Goal: Task Accomplishment & Management: Complete application form

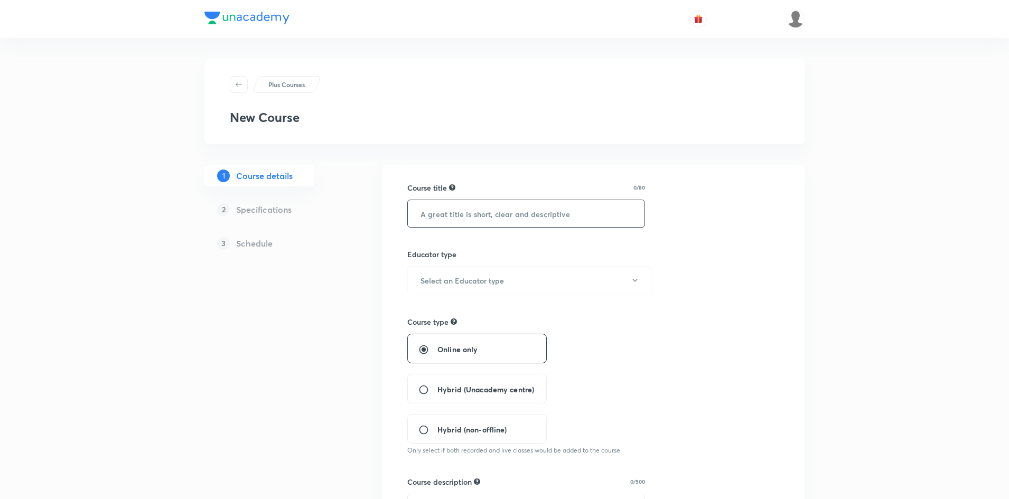
click at [525, 212] on input "text" at bounding box center [526, 213] width 237 height 27
type input "Course on Chemistry"
click at [477, 281] on h6 "Select an Educator type" at bounding box center [461, 280] width 83 height 11
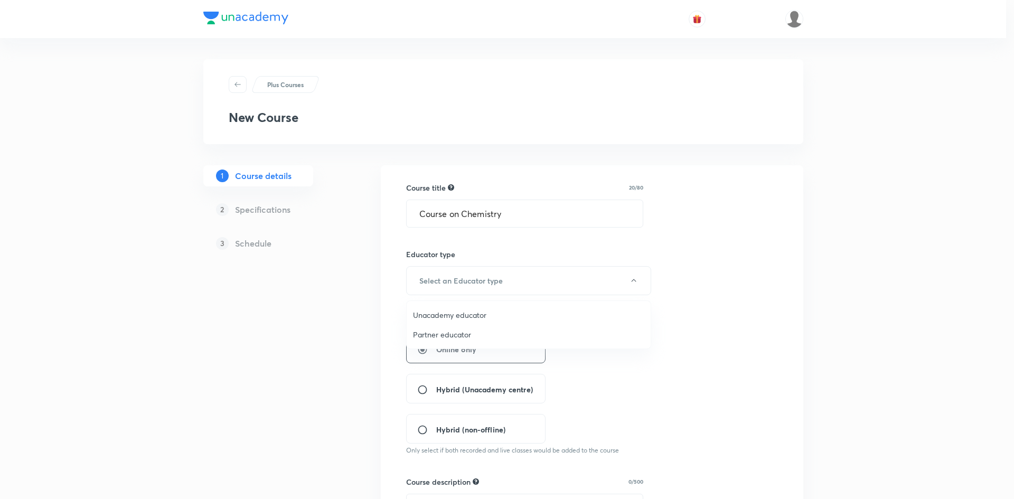
drag, startPoint x: 437, startPoint y: 312, endPoint x: 453, endPoint y: 312, distance: 15.9
click at [438, 312] on span "Unacademy educator" at bounding box center [528, 314] width 231 height 11
radio input "false"
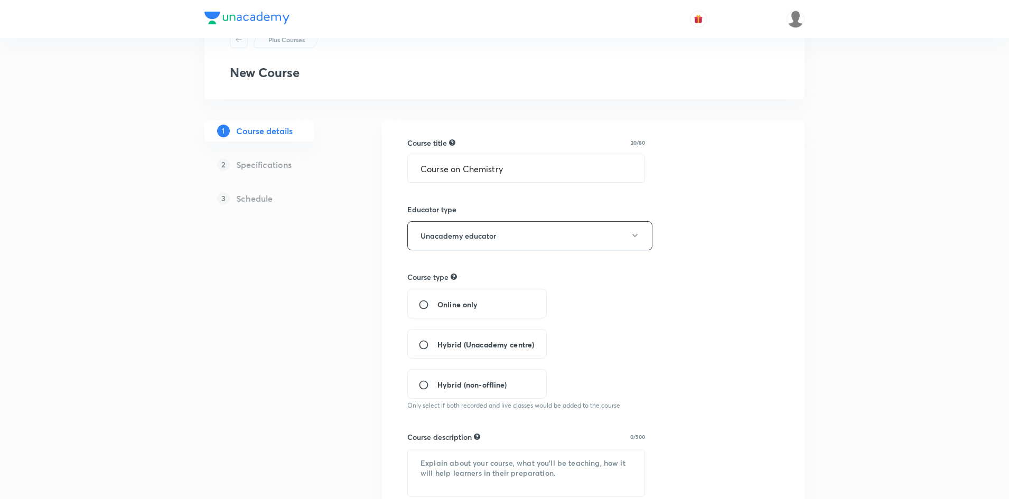
scroll to position [106, 0]
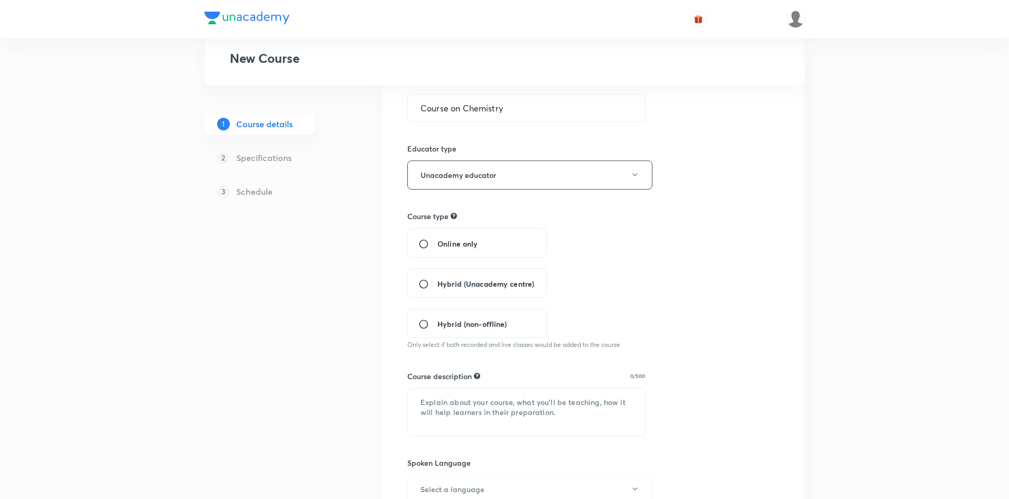
click at [421, 285] on input "Hybrid (Unacademy centre)" at bounding box center [427, 284] width 19 height 11
radio input "true"
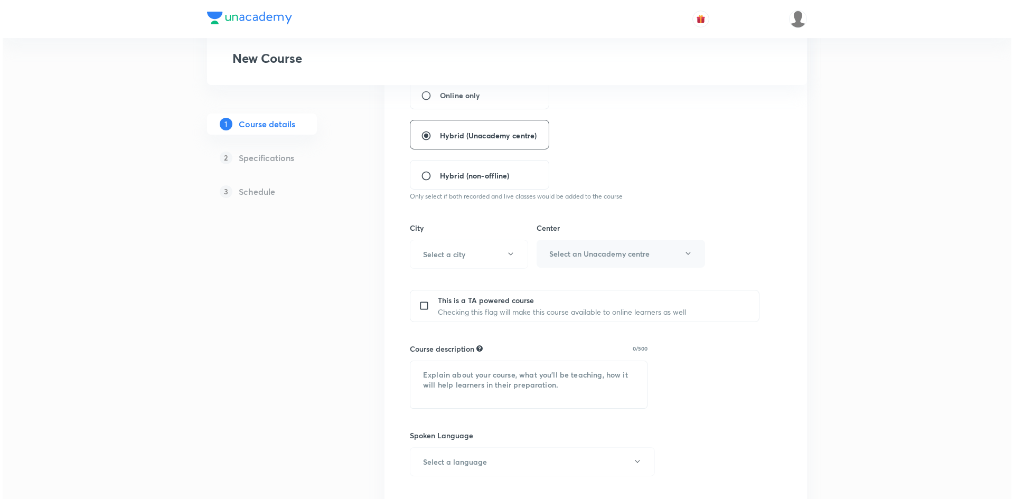
scroll to position [264, 0]
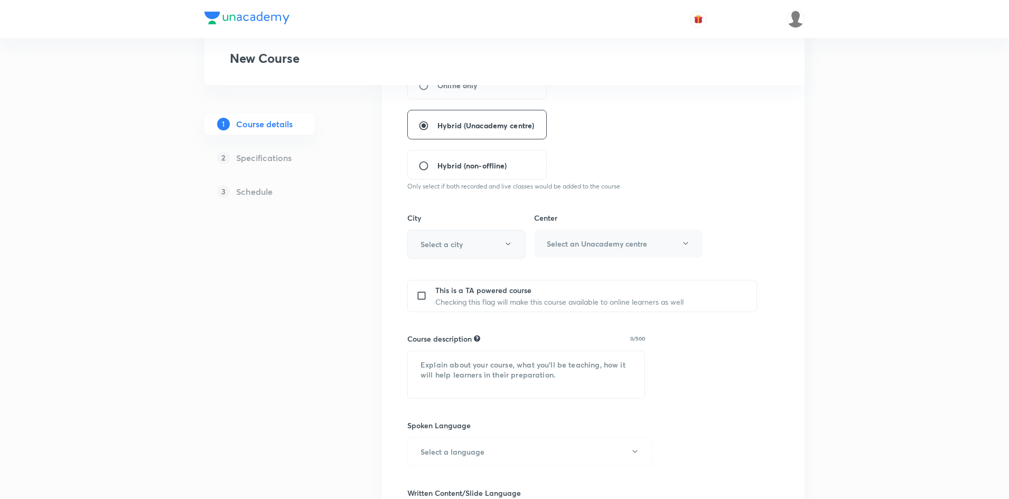
click at [467, 246] on button "Select a city" at bounding box center [466, 244] width 118 height 29
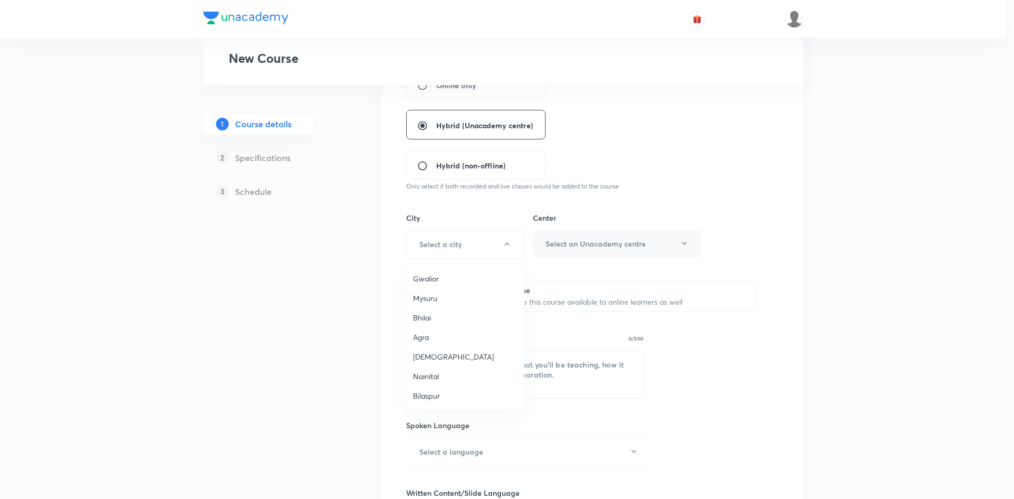
click at [430, 245] on div at bounding box center [507, 249] width 1014 height 499
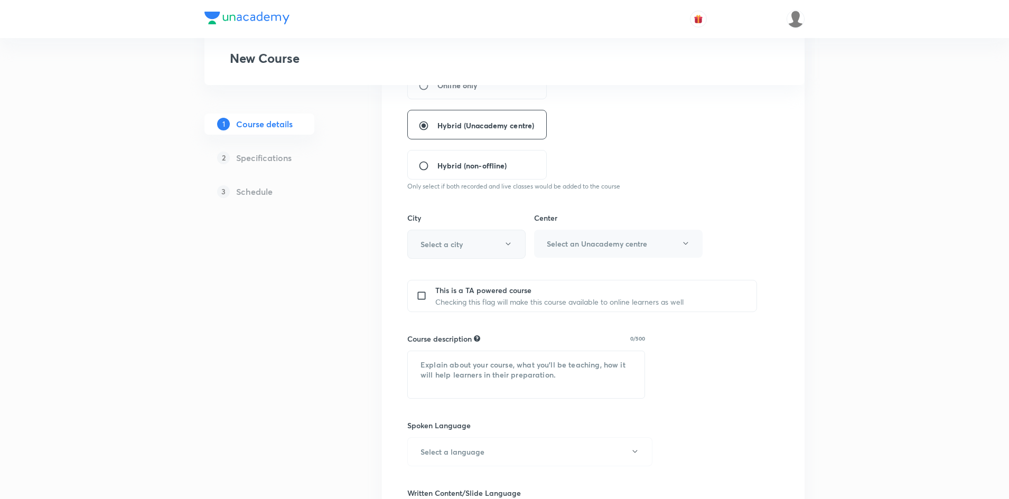
click at [447, 249] on h6 "Select a city" at bounding box center [441, 244] width 42 height 11
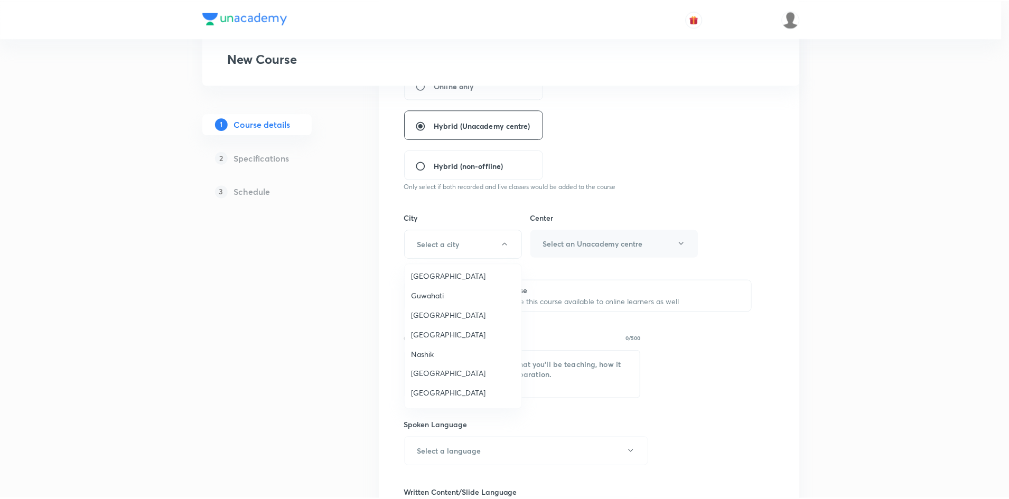
scroll to position [123, 0]
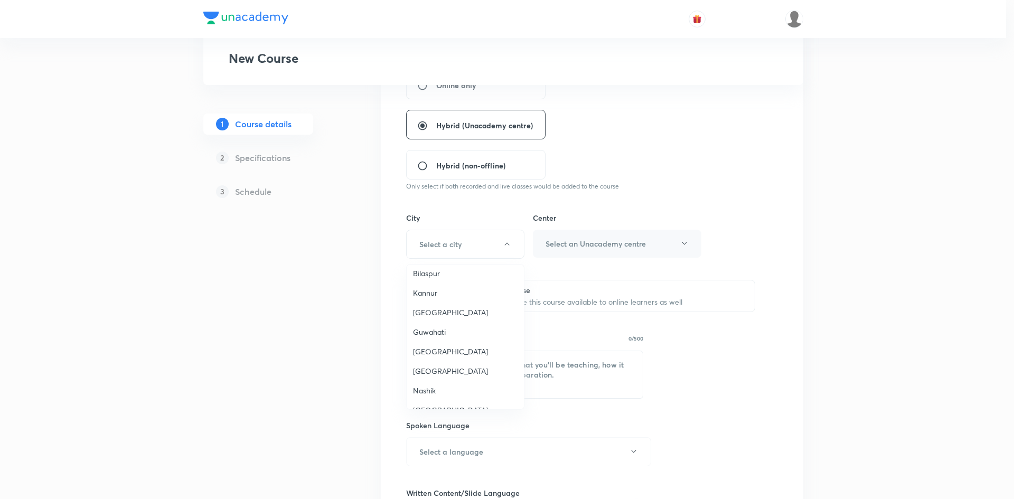
click at [432, 329] on span "Guwahati" at bounding box center [465, 331] width 105 height 11
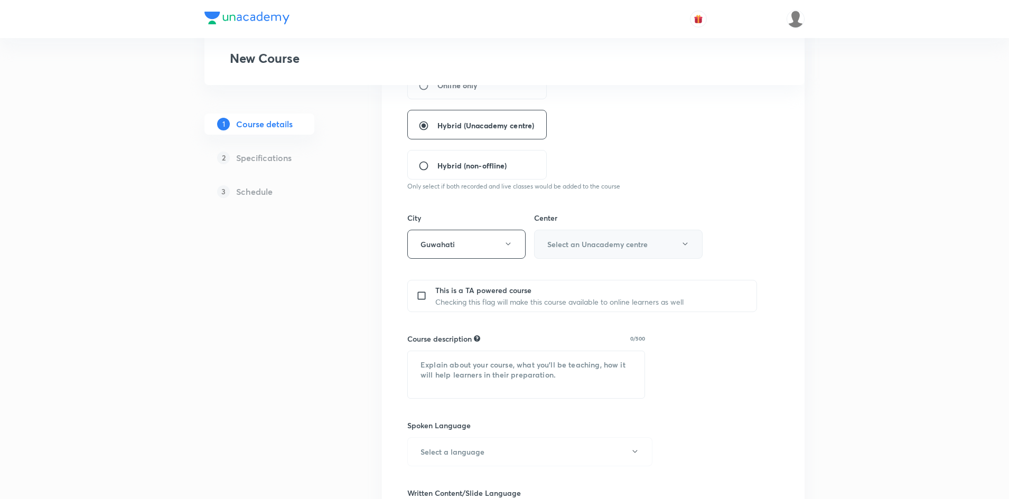
click at [562, 251] on button "Select an Unacademy centre" at bounding box center [618, 244] width 168 height 29
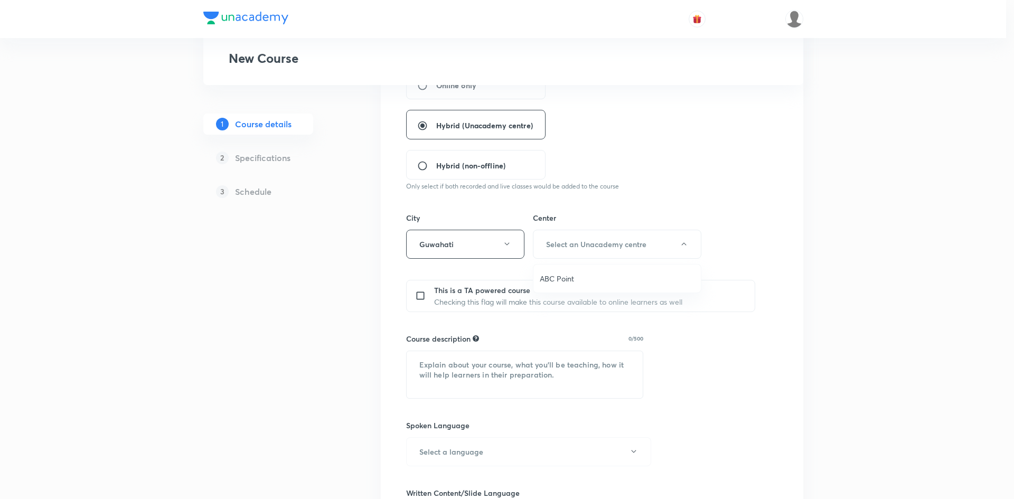
click at [559, 276] on span "ABC Point" at bounding box center [617, 278] width 155 height 11
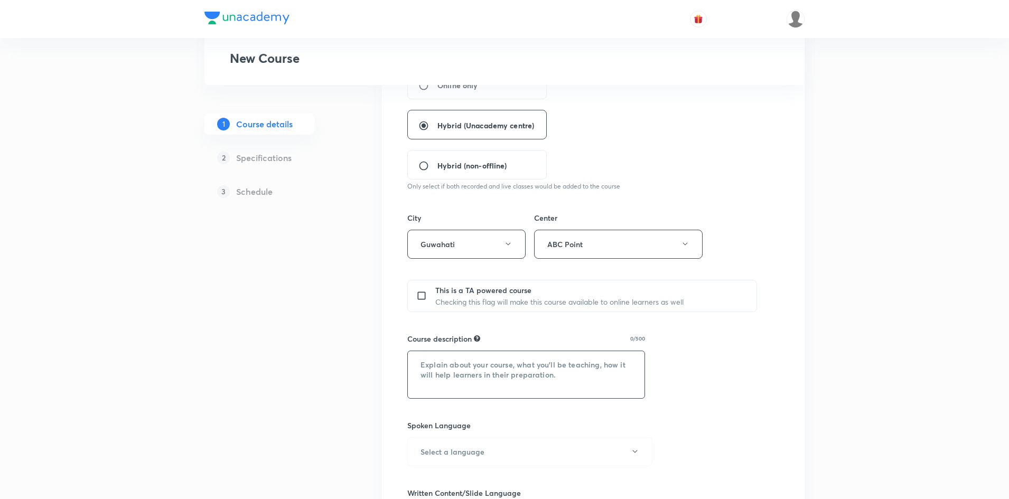
click at [532, 363] on textarea at bounding box center [526, 374] width 237 height 47
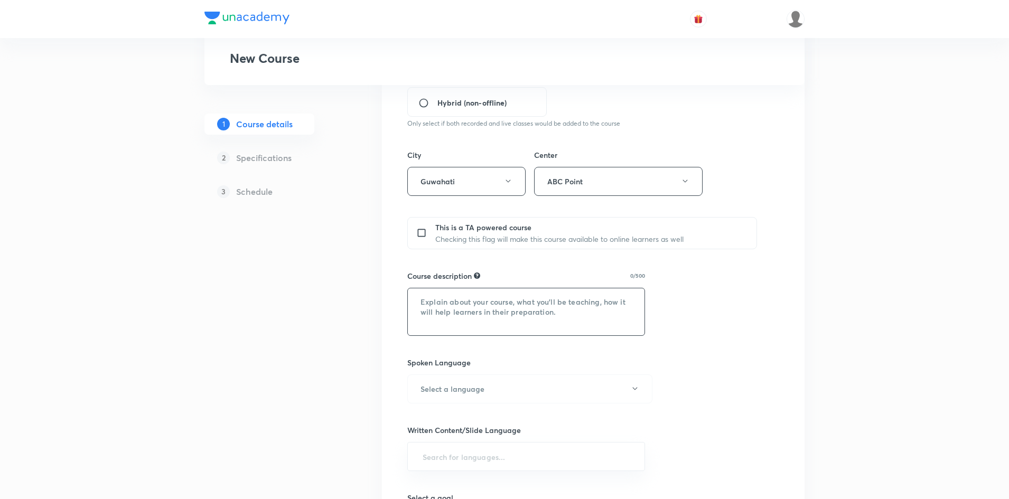
scroll to position [370, 0]
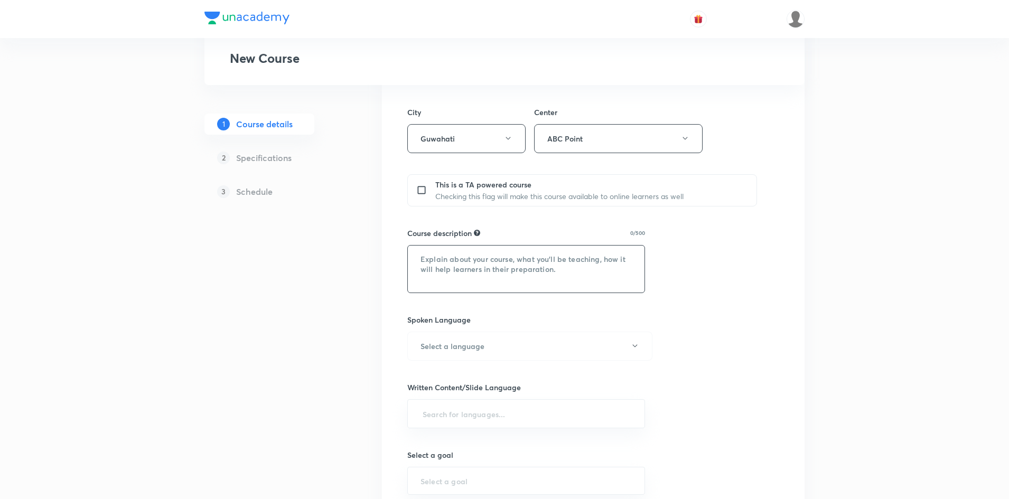
click at [463, 266] on textarea at bounding box center [526, 269] width 237 height 47
paste textarea ""In this course, [PERSON_NAME] will provide in-depth knowledge of Maths. The co…"
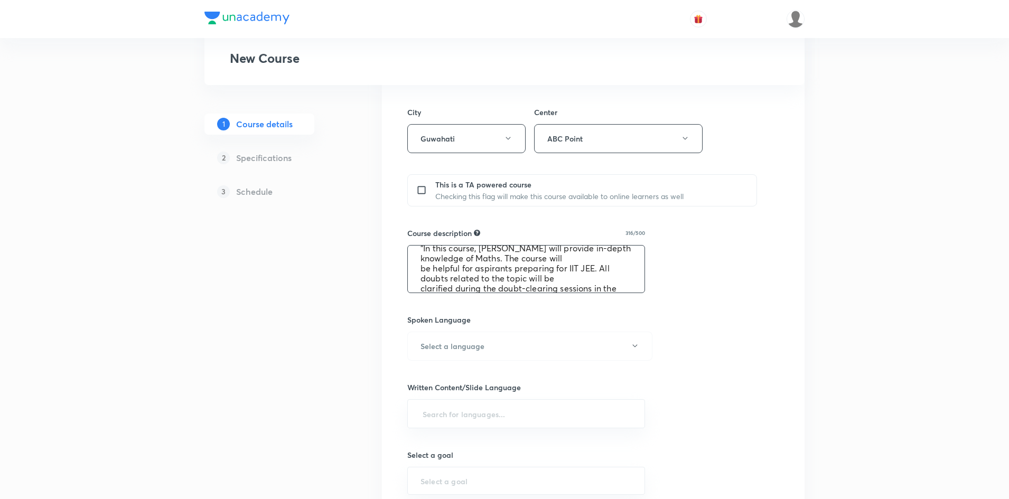
scroll to position [0, 0]
drag, startPoint x: 528, startPoint y: 261, endPoint x: 683, endPoint y: 258, distance: 155.8
click at [528, 261] on textarea ""In this course, [PERSON_NAME] will provide in-depth knowledge of Maths. The co…" at bounding box center [526, 269] width 237 height 47
click at [507, 260] on textarea ""In this course, Sagar saha will provide in-depth knowledge of Maths. The cours…" at bounding box center [526, 269] width 237 height 47
click at [589, 272] on textarea ""In this course, Sagar Saha will provide in-depth knowledge of Maths. The cours…" at bounding box center [526, 269] width 237 height 47
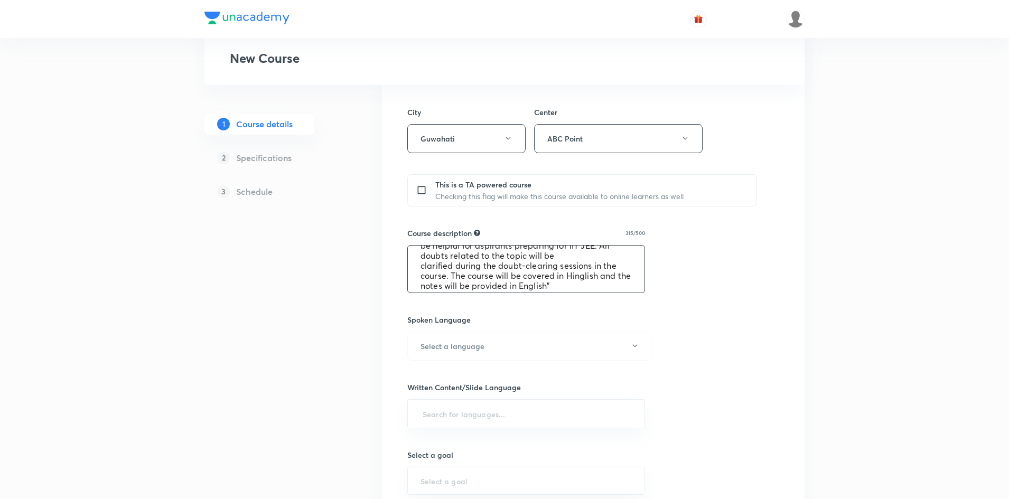
scroll to position [40, 0]
type textarea ""In this course, Sagar Saha will provide in-depth knowledge of Maths. The cours…"
click at [694, 308] on div "Course title 20/80 Course on Chemistry ​ Educator type Unacademy educator Cours…" at bounding box center [593, 211] width 372 height 796
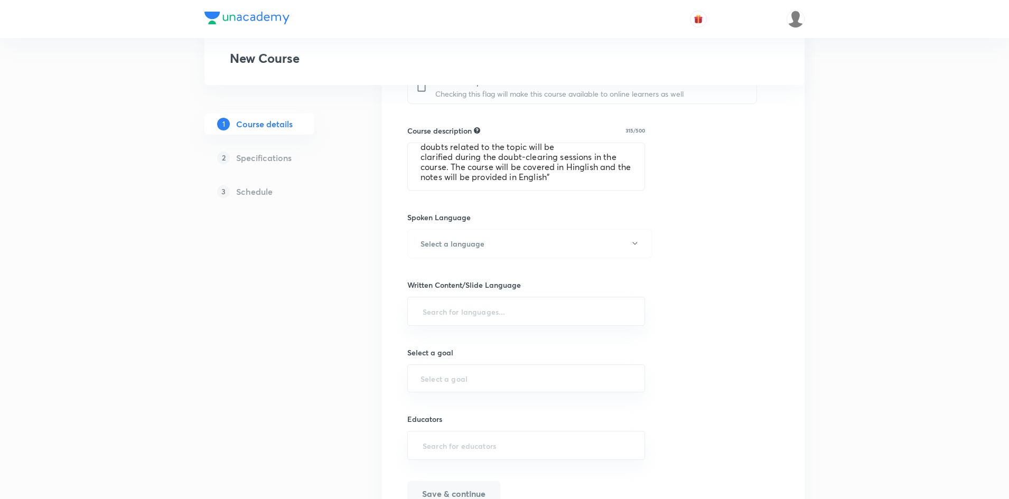
scroll to position [475, 0]
click at [494, 241] on button "Select a language" at bounding box center [529, 240] width 245 height 29
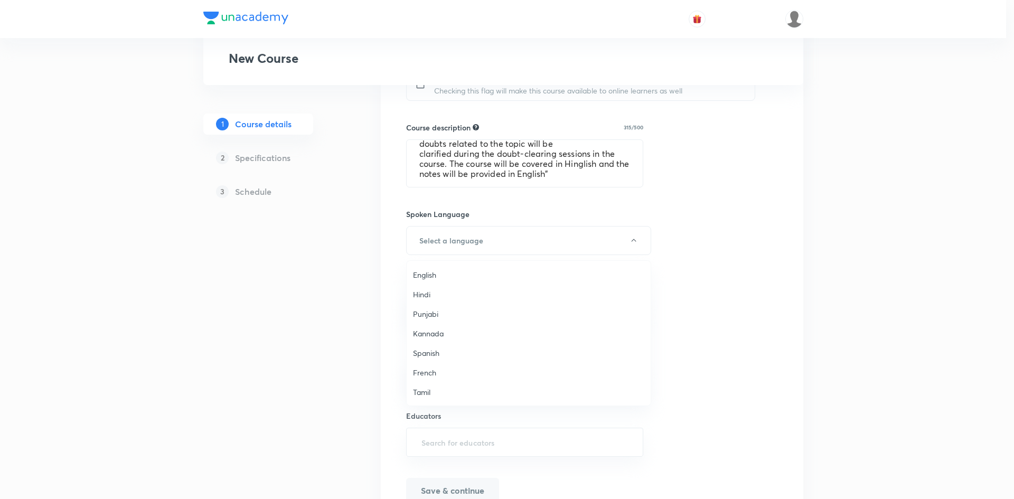
click at [425, 272] on span "English" at bounding box center [528, 274] width 231 height 11
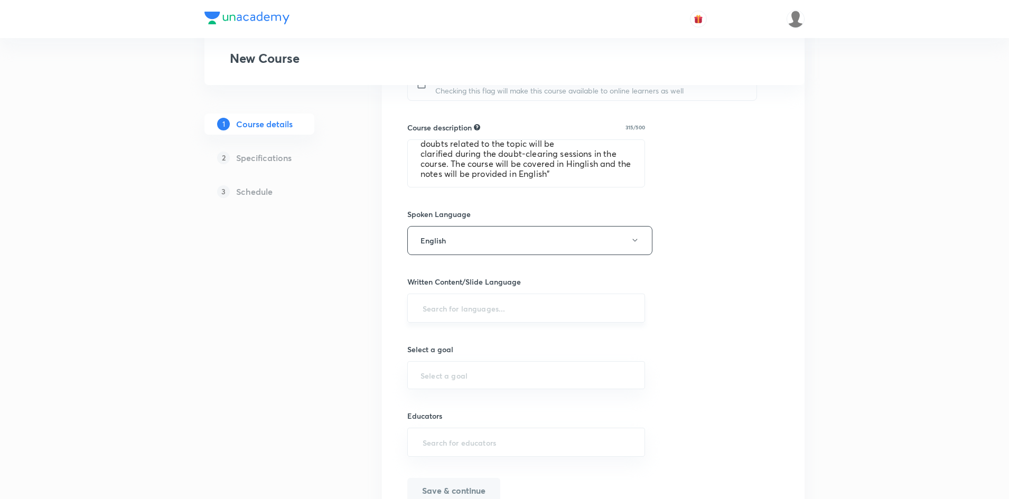
click at [426, 304] on input "text" at bounding box center [525, 308] width 211 height 20
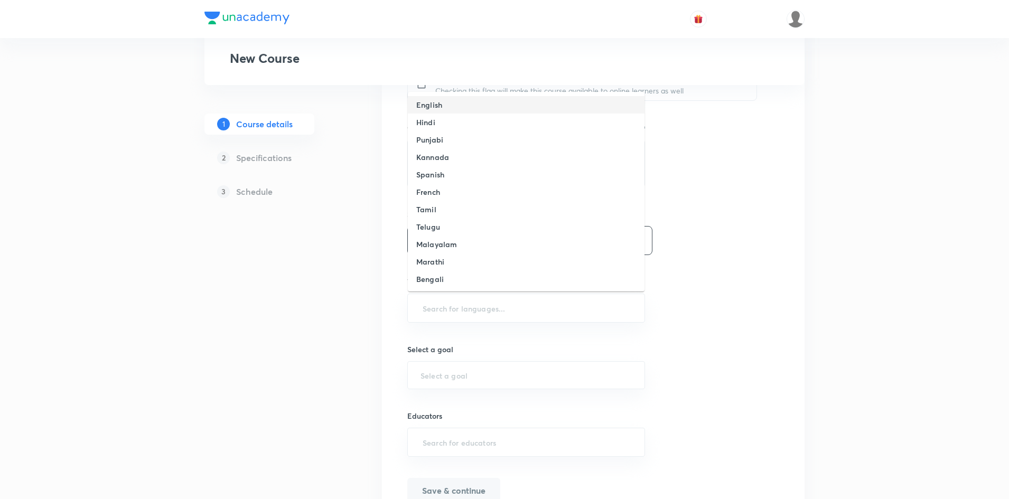
click at [443, 106] on li "English" at bounding box center [526, 104] width 237 height 17
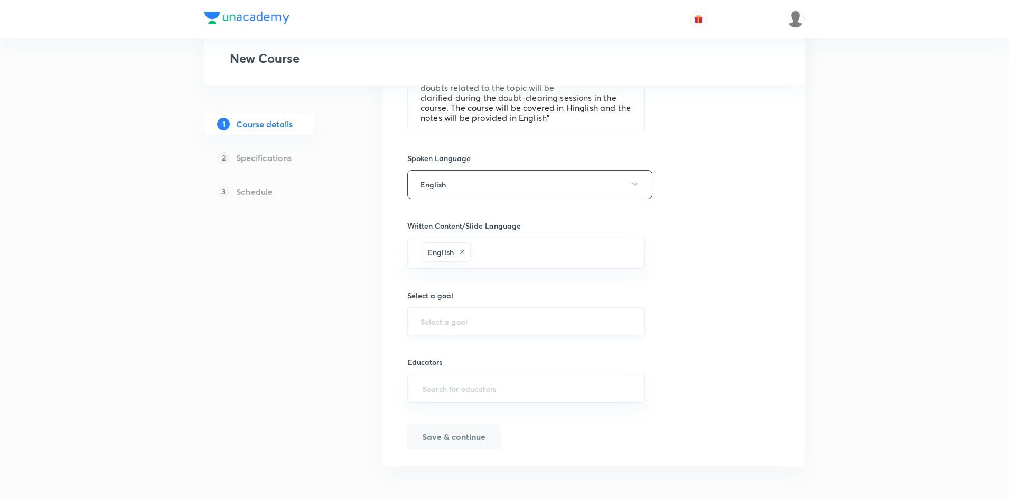
scroll to position [532, 0]
click at [438, 331] on div "​" at bounding box center [526, 320] width 238 height 28
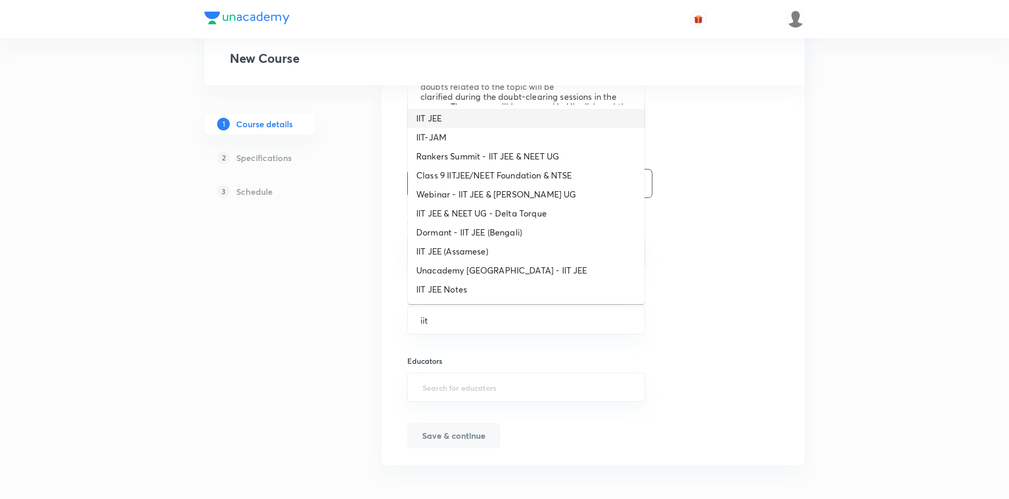
click at [434, 119] on li "IIT JEE" at bounding box center [526, 118] width 237 height 19
type input "IIT JEE"
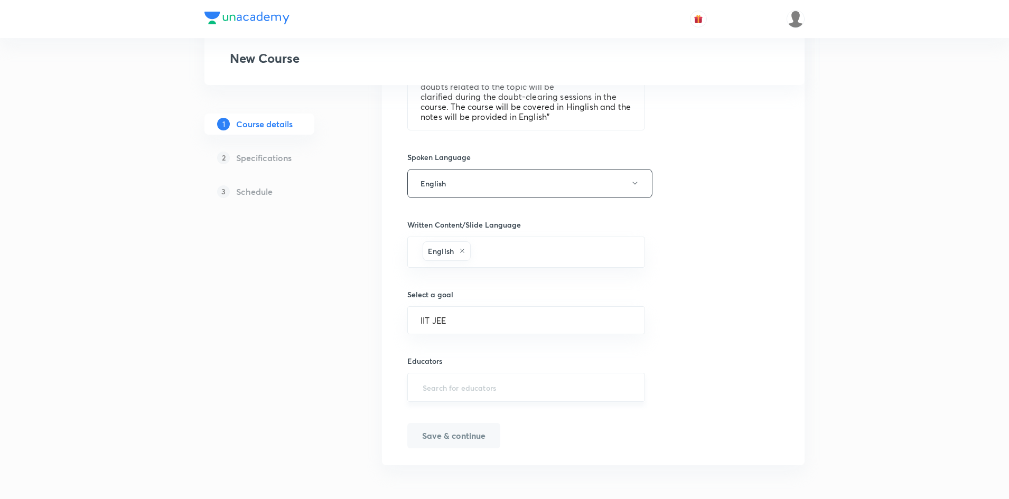
click at [462, 391] on input "text" at bounding box center [525, 388] width 211 height 20
paste input "unacademy-user-SRFZ67KPP89A"
type input "unacademy-user-SRFZ67KPP89A"
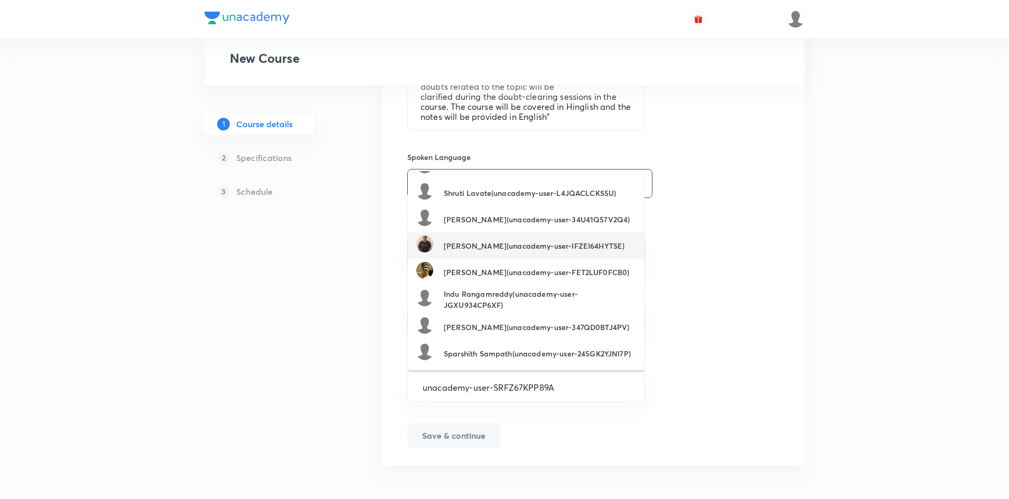
scroll to position [81, 0]
click at [576, 386] on input "unacademy-user-SRFZ67KPP89A" at bounding box center [525, 388] width 211 height 20
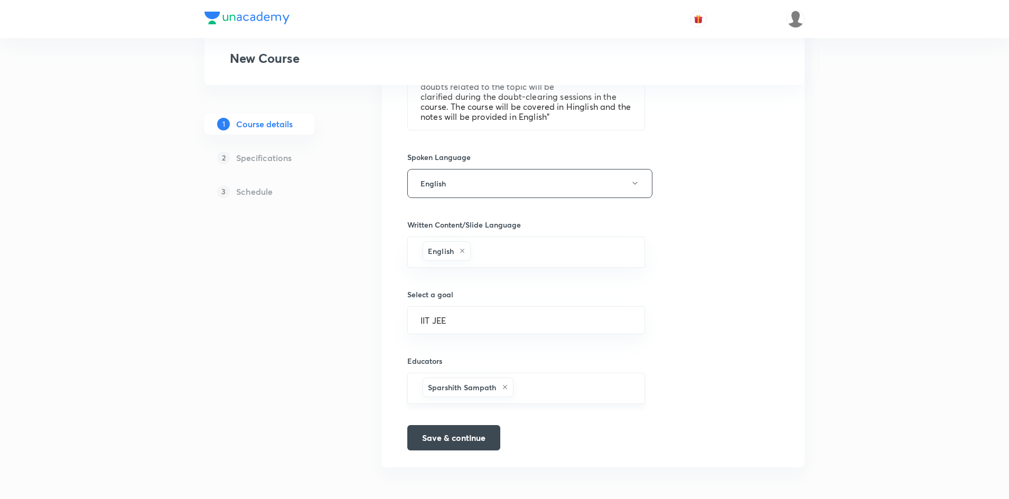
click at [503, 388] on icon at bounding box center [505, 387] width 6 height 6
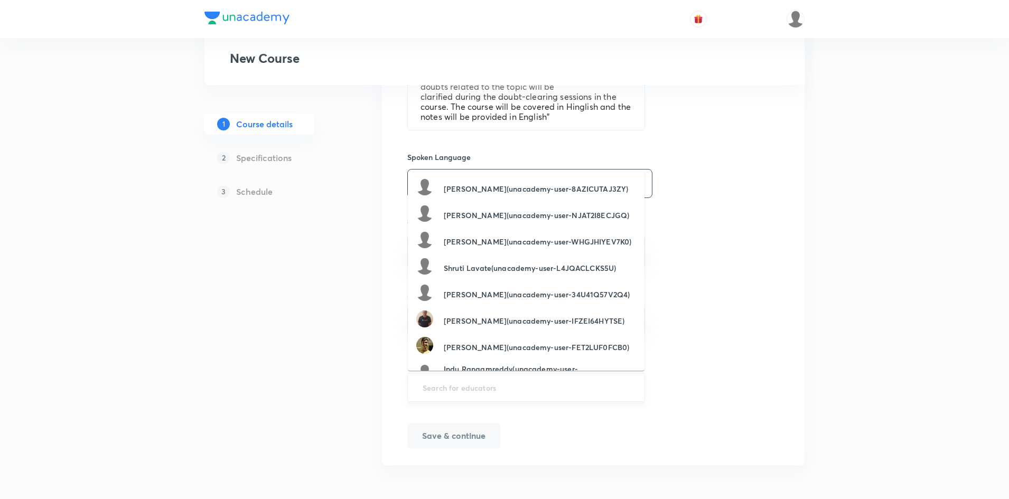
click at [441, 389] on input "text" at bounding box center [525, 388] width 211 height 20
paste input "unacademy-user-SRFZ67KPP89A"
type input "unacademy-user-SRFZ67KPP89A"
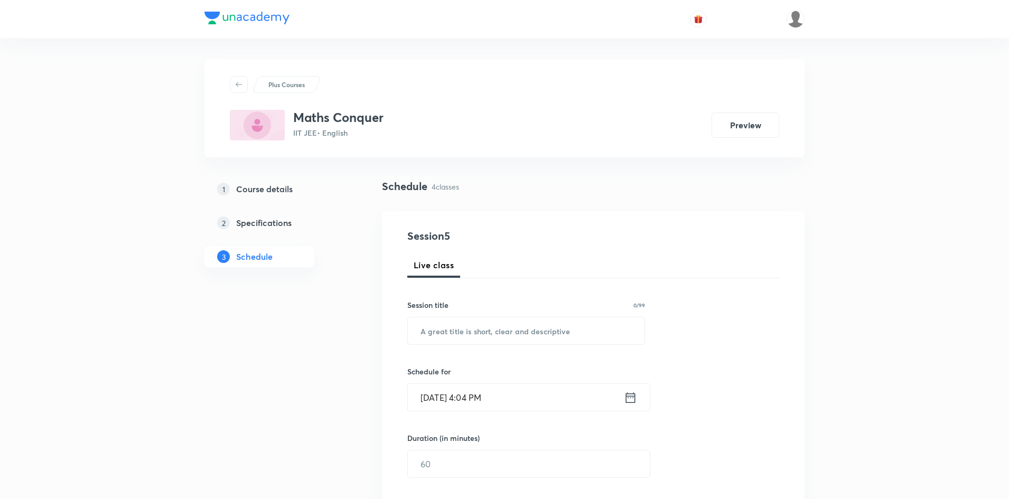
click at [269, 187] on h5 "Course details" at bounding box center [264, 189] width 57 height 13
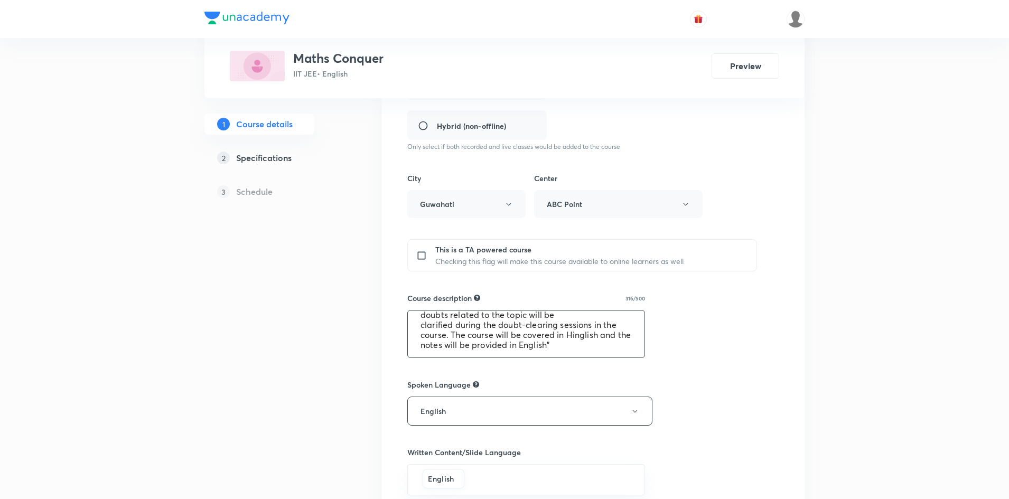
scroll to position [40, 0]
drag, startPoint x: 419, startPoint y: 323, endPoint x: 580, endPoint y: 359, distance: 165.0
click at [580, 359] on div "Course title 13/80 Maths Conquer ​ Educator type Unacademy educator Course type…" at bounding box center [593, 279] width 372 height 800
